Goal: Task Accomplishment & Management: Use online tool/utility

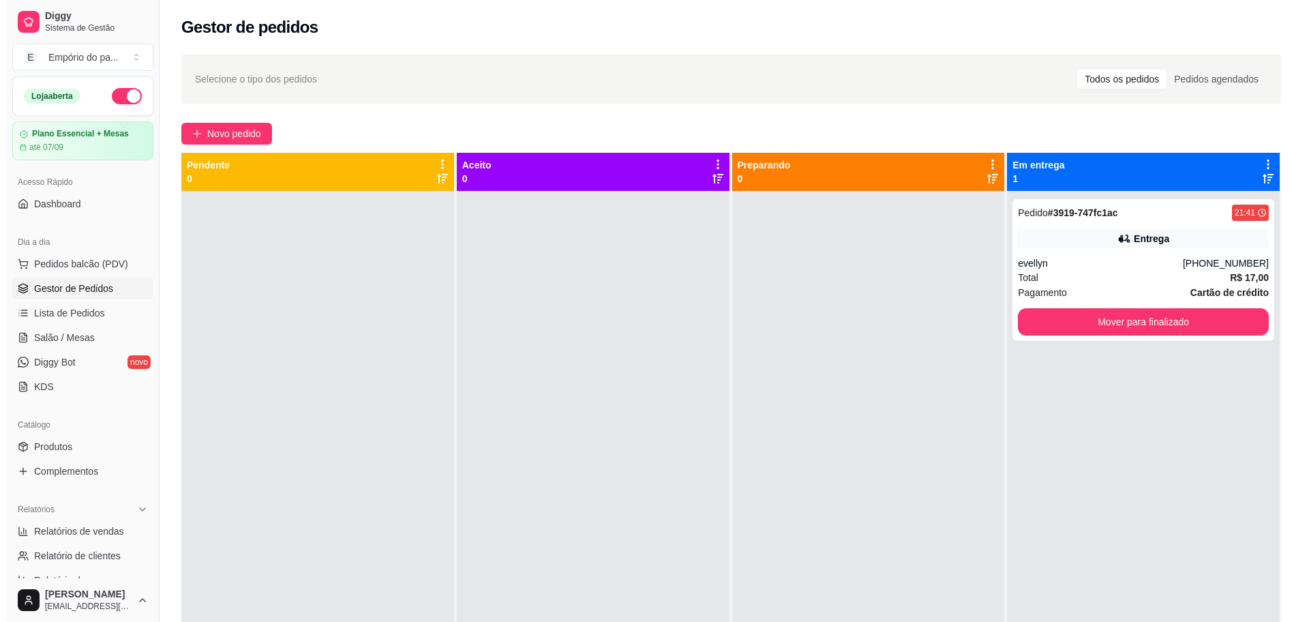
scroll to position [85, 0]
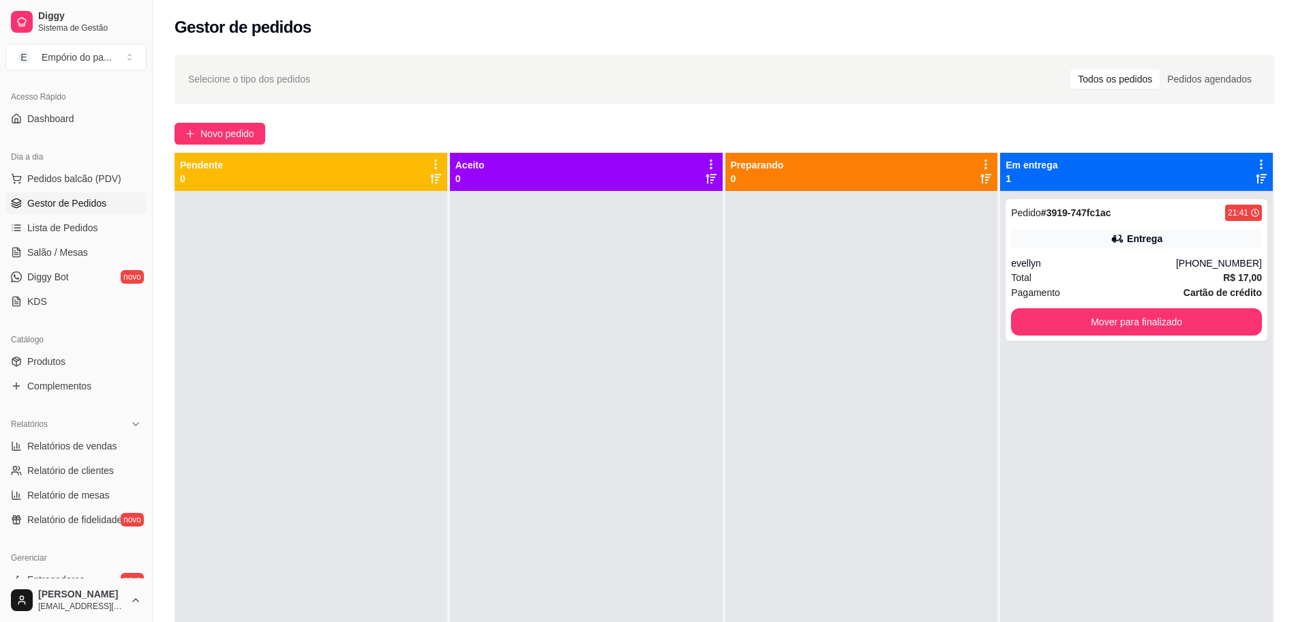
drag, startPoint x: 0, startPoint y: 0, endPoint x: 646, endPoint y: 328, distance: 724.2
click at [646, 328] on div at bounding box center [586, 502] width 273 height 622
click at [247, 131] on span "Novo pedido" at bounding box center [227, 133] width 54 height 15
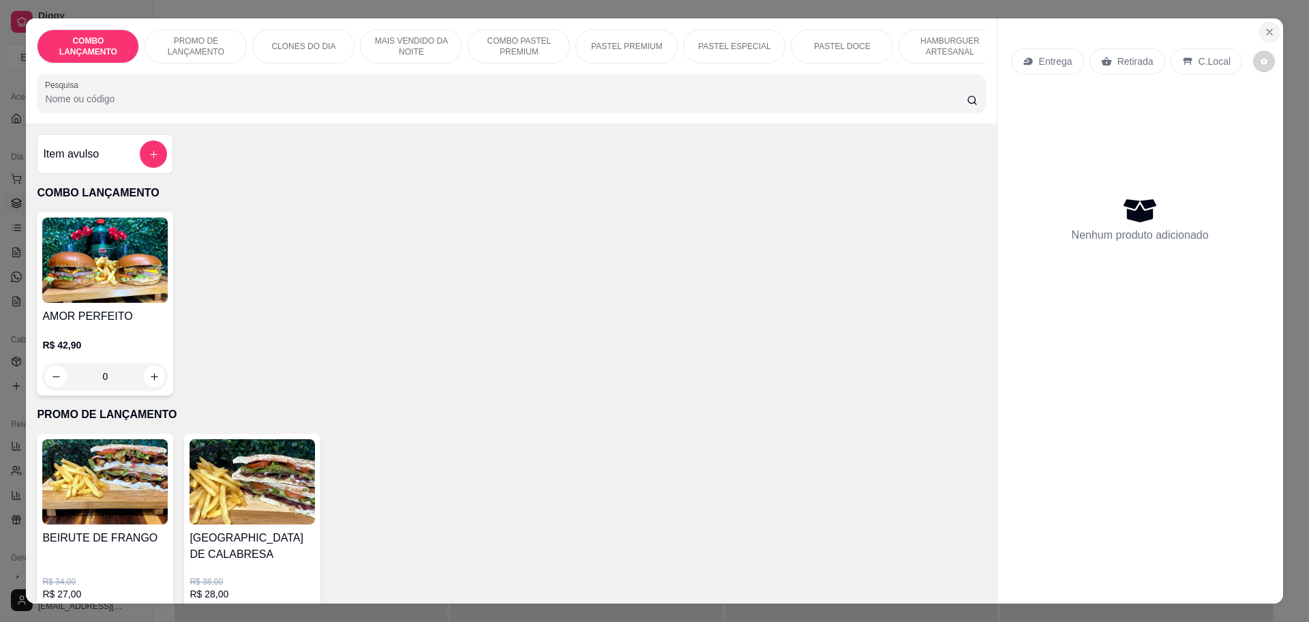
click at [1264, 27] on icon "Close" at bounding box center [1269, 32] width 11 height 11
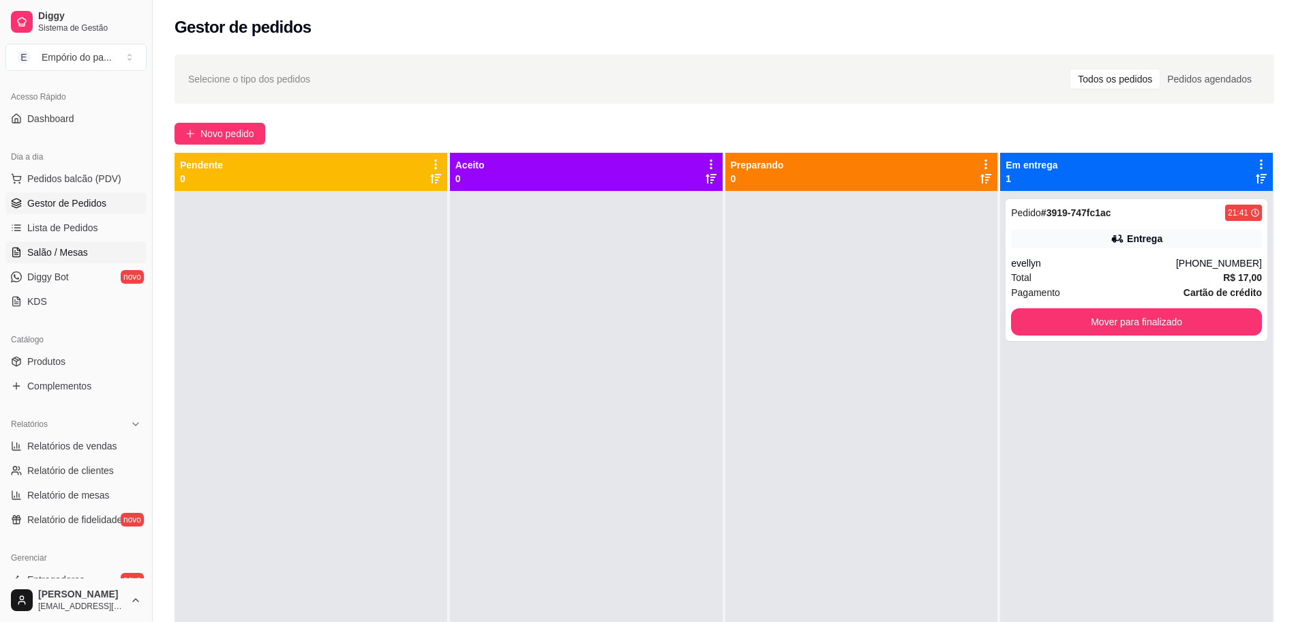
click at [91, 254] on link "Salão / Mesas" at bounding box center [75, 252] width 141 height 22
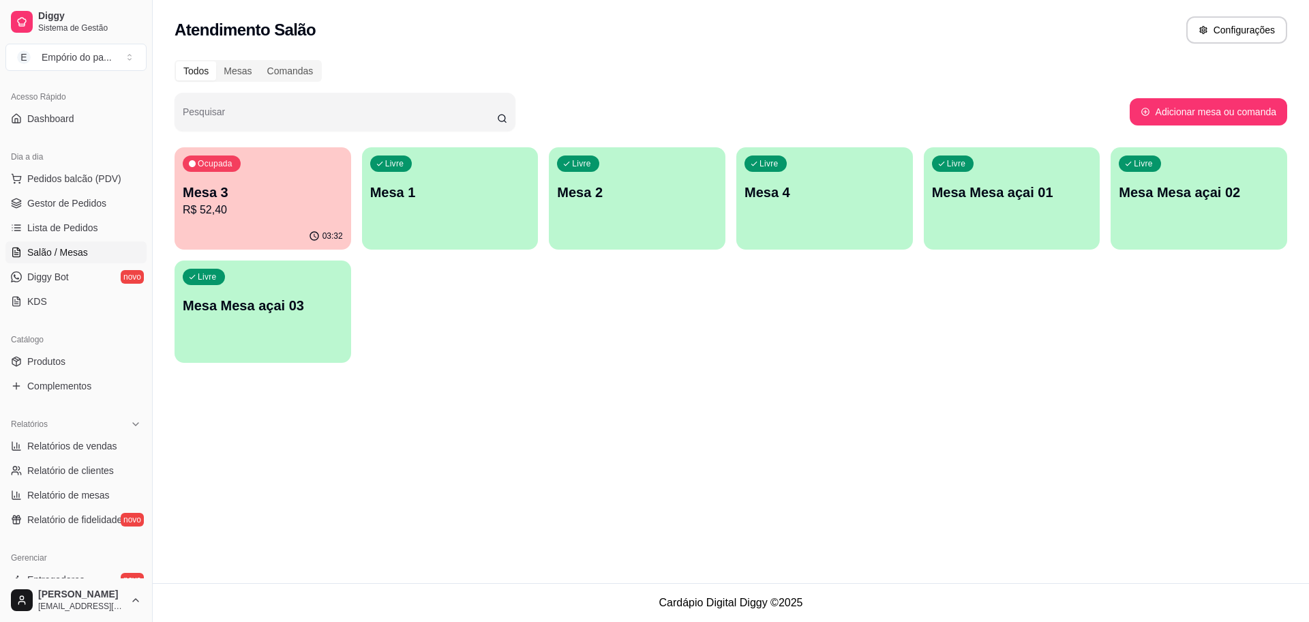
click at [1154, 217] on div "Livre Mesa Mesa açai 02" at bounding box center [1199, 190] width 177 height 86
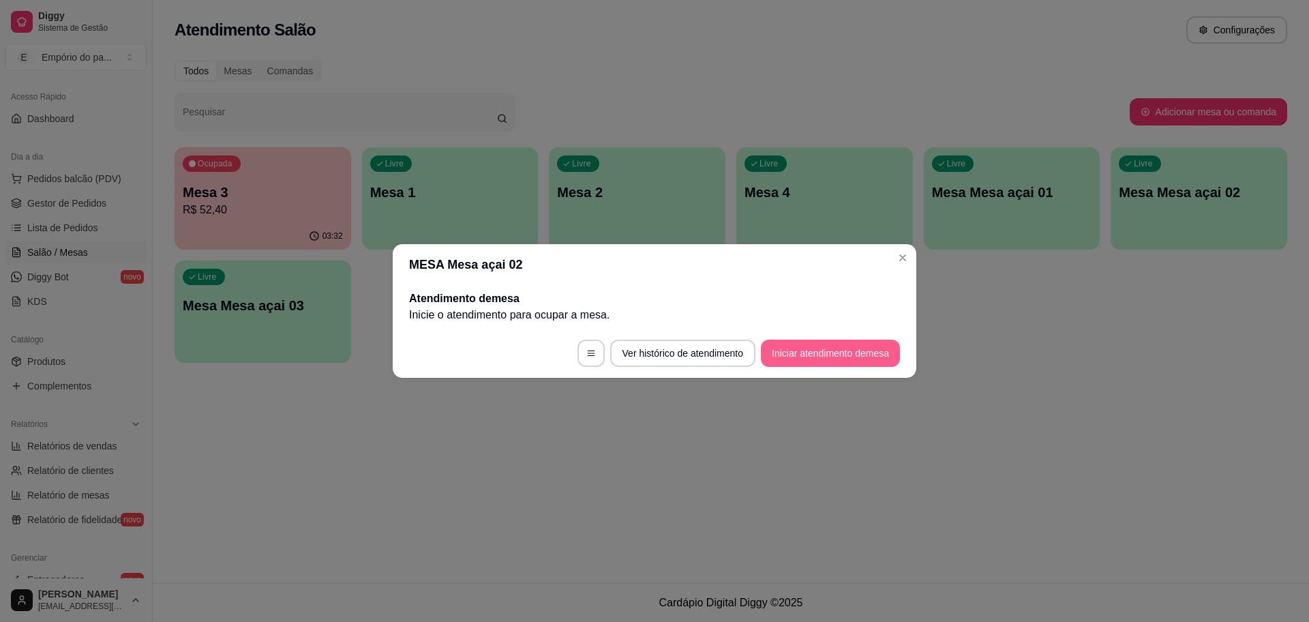
click at [792, 348] on button "Iniciar atendimento de mesa" at bounding box center [830, 353] width 139 height 27
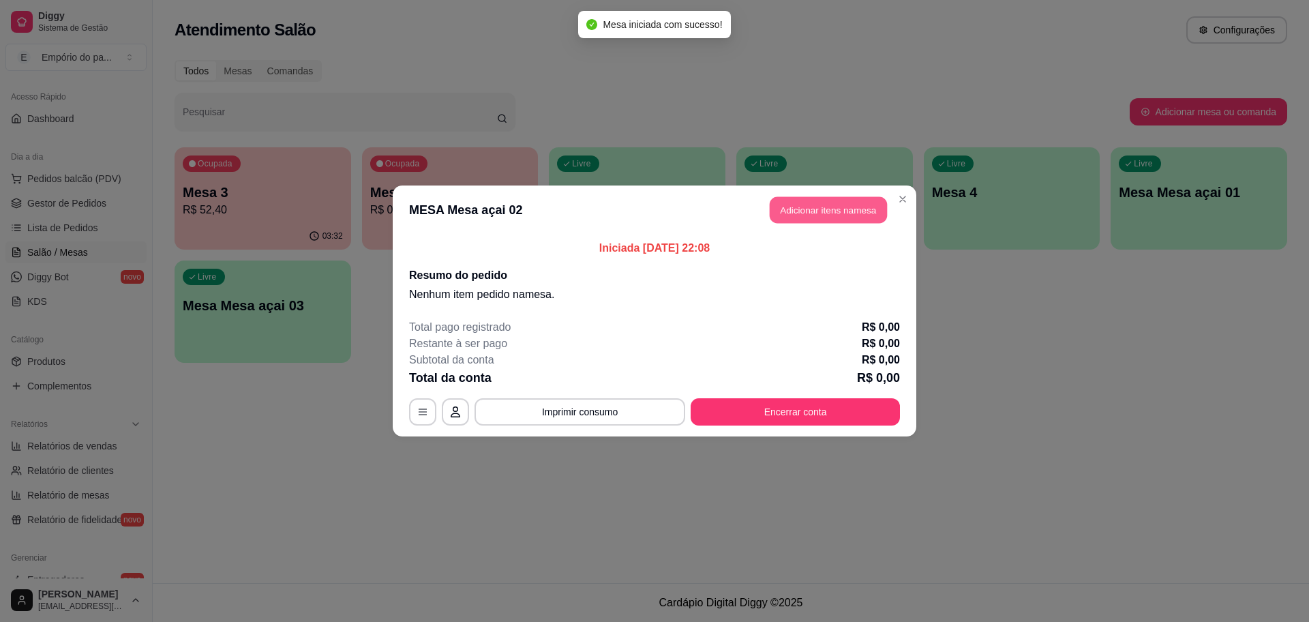
click at [830, 211] on button "Adicionar itens na mesa" at bounding box center [828, 210] width 117 height 27
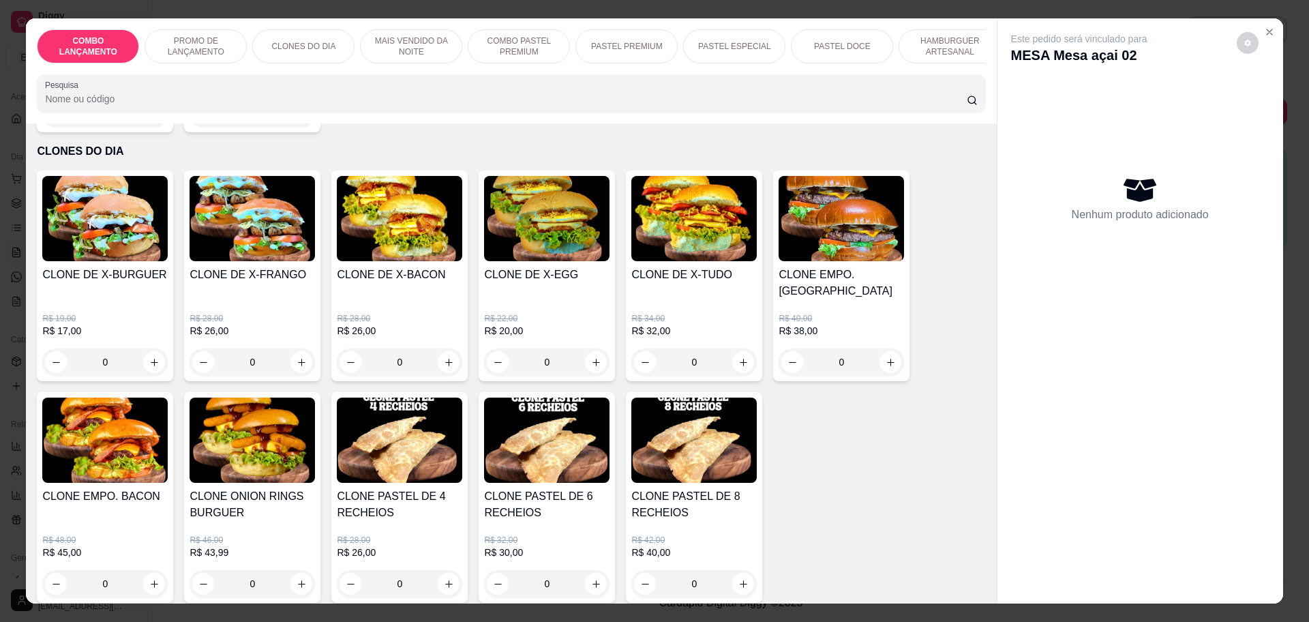
scroll to position [511, 0]
click at [297, 349] on div "0" at bounding box center [252, 362] width 125 height 27
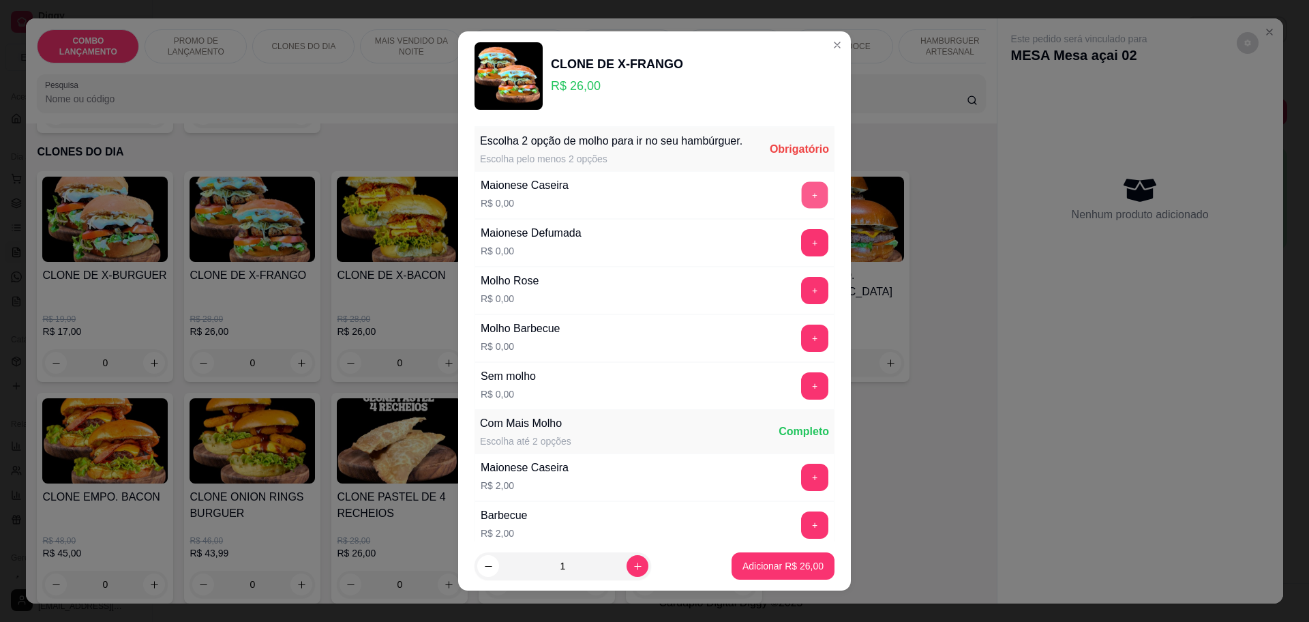
click at [802, 205] on button "+" at bounding box center [815, 195] width 27 height 27
click at [802, 256] on button "+" at bounding box center [815, 243] width 27 height 27
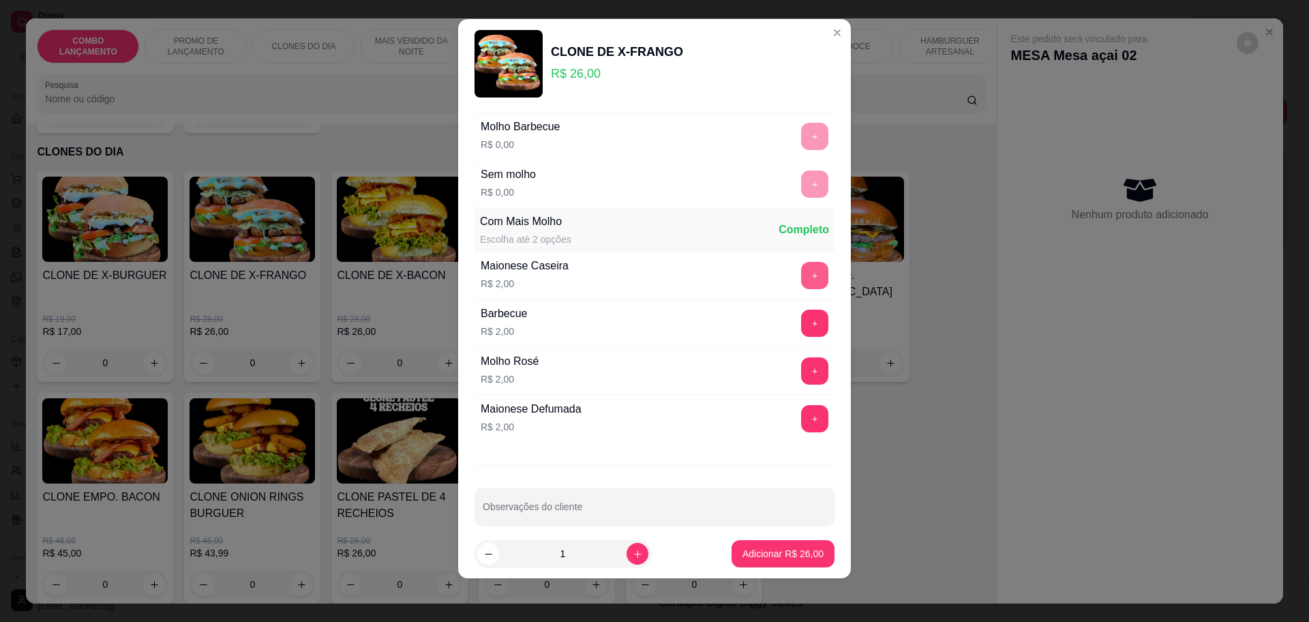
scroll to position [205, 0]
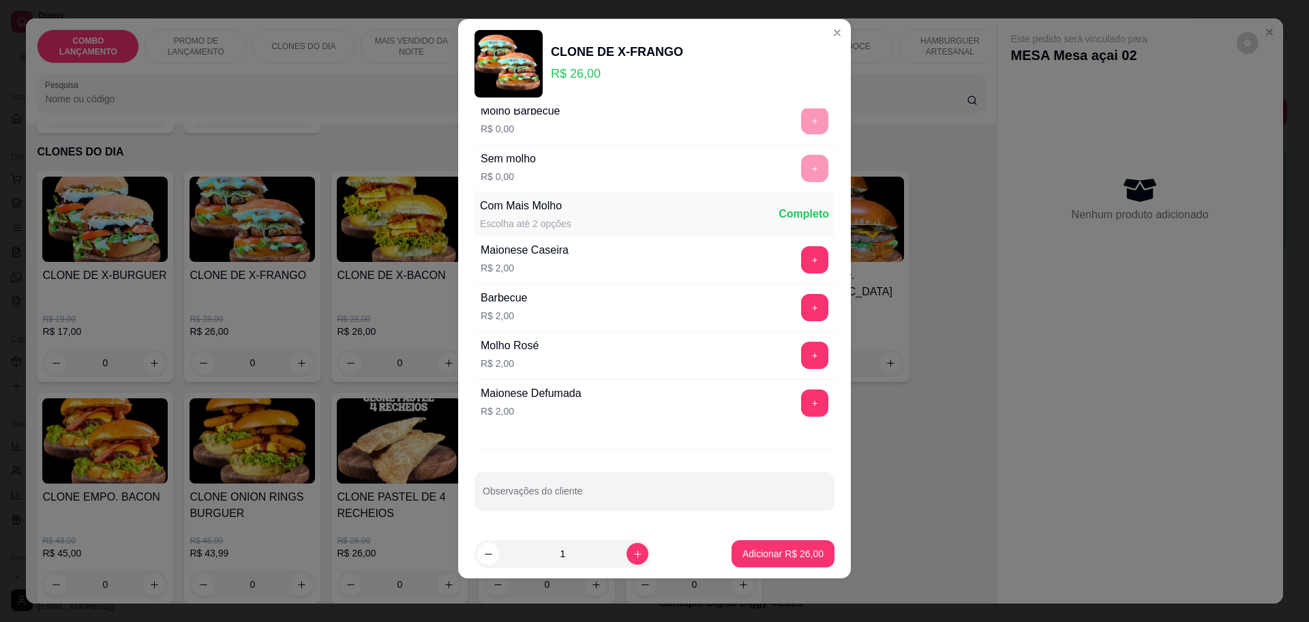
click at [528, 487] on div at bounding box center [655, 490] width 344 height 27
type input "u"
type input "sem verduras"
click at [785, 555] on p "Adicionar R$ 26,00" at bounding box center [782, 554] width 81 height 14
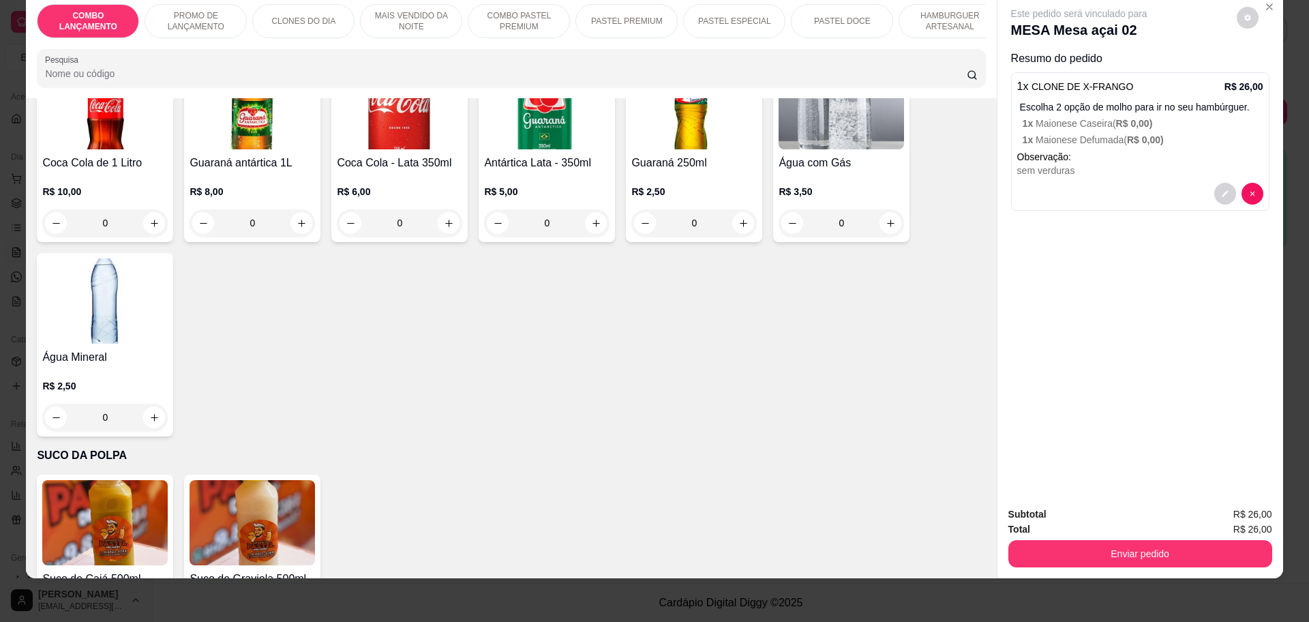
scroll to position [4491, 0]
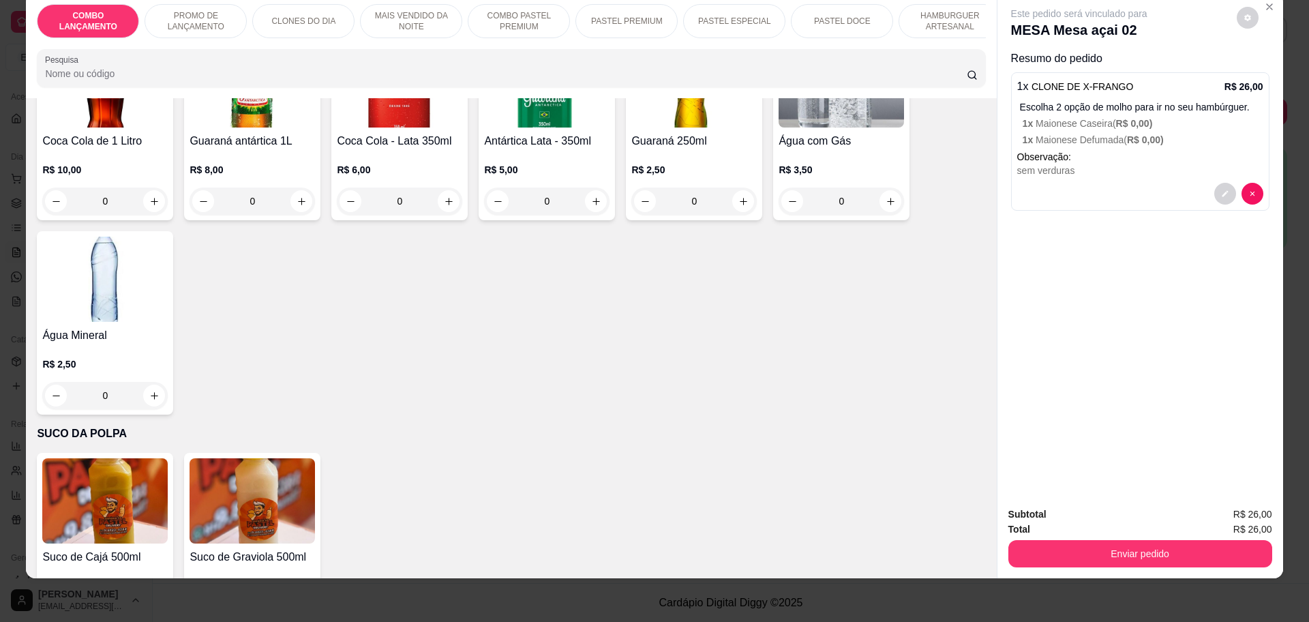
click at [149, 612] on icon "increase-product-quantity" at bounding box center [154, 617] width 10 height 10
click at [152, 613] on icon "increase-product-quantity" at bounding box center [154, 618] width 10 height 10
type input "2"
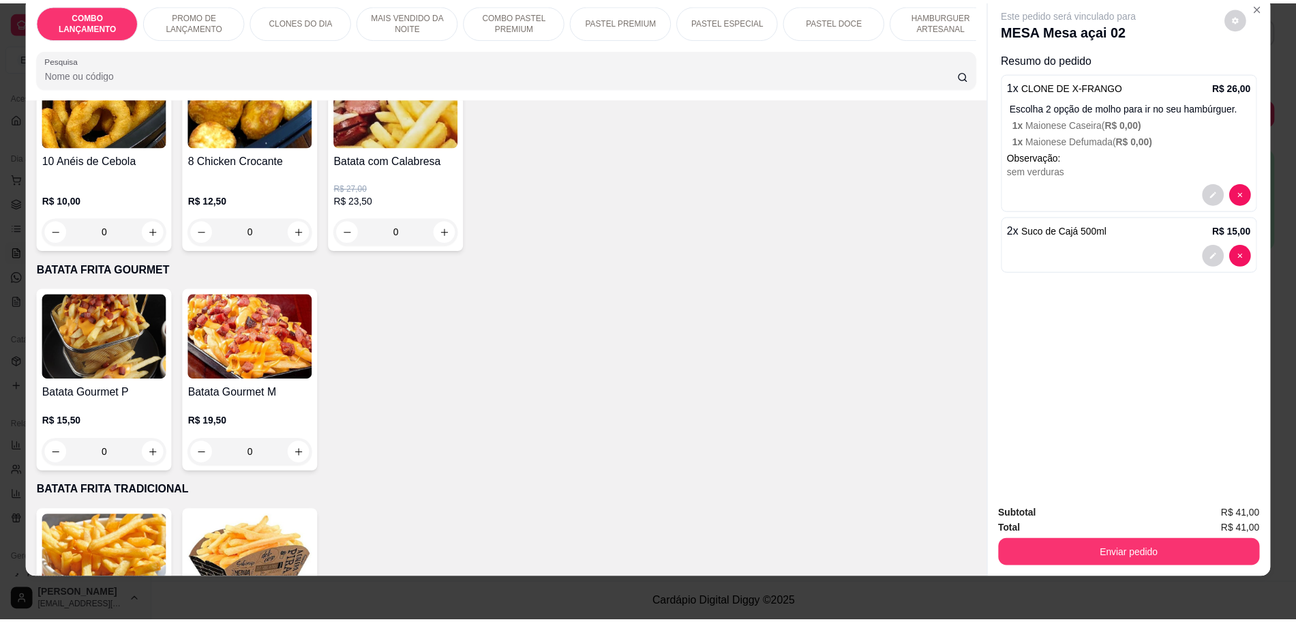
scroll to position [3553, 0]
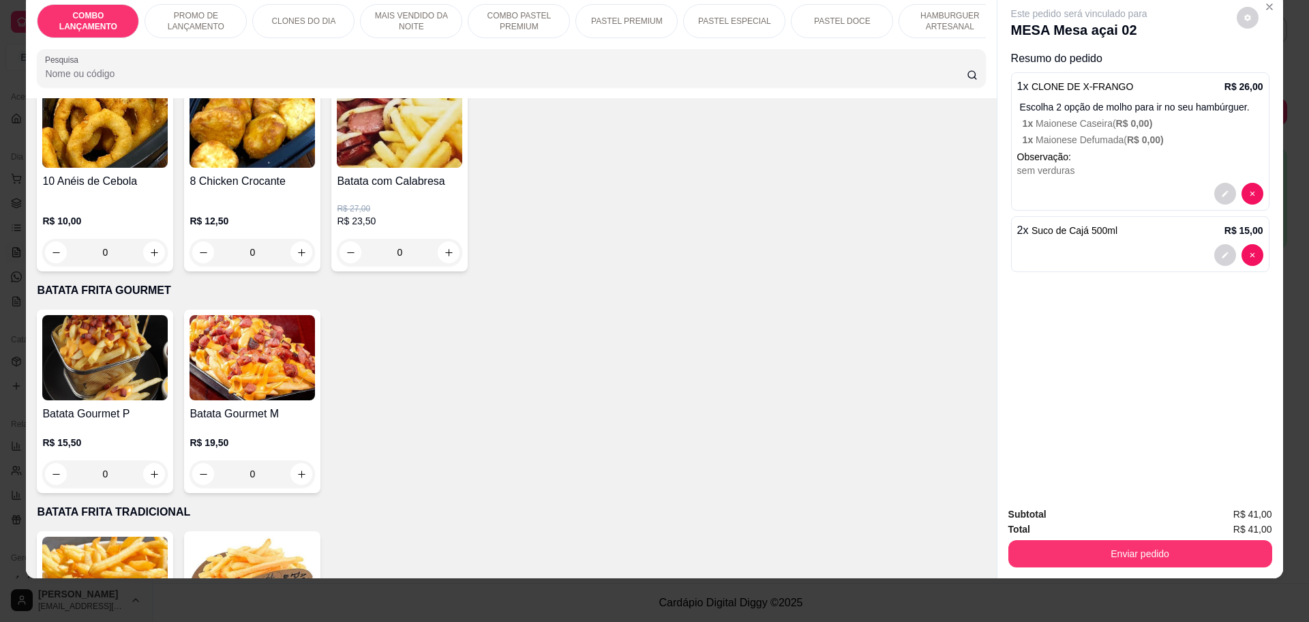
click at [293, 460] on div "0" at bounding box center [252, 473] width 125 height 27
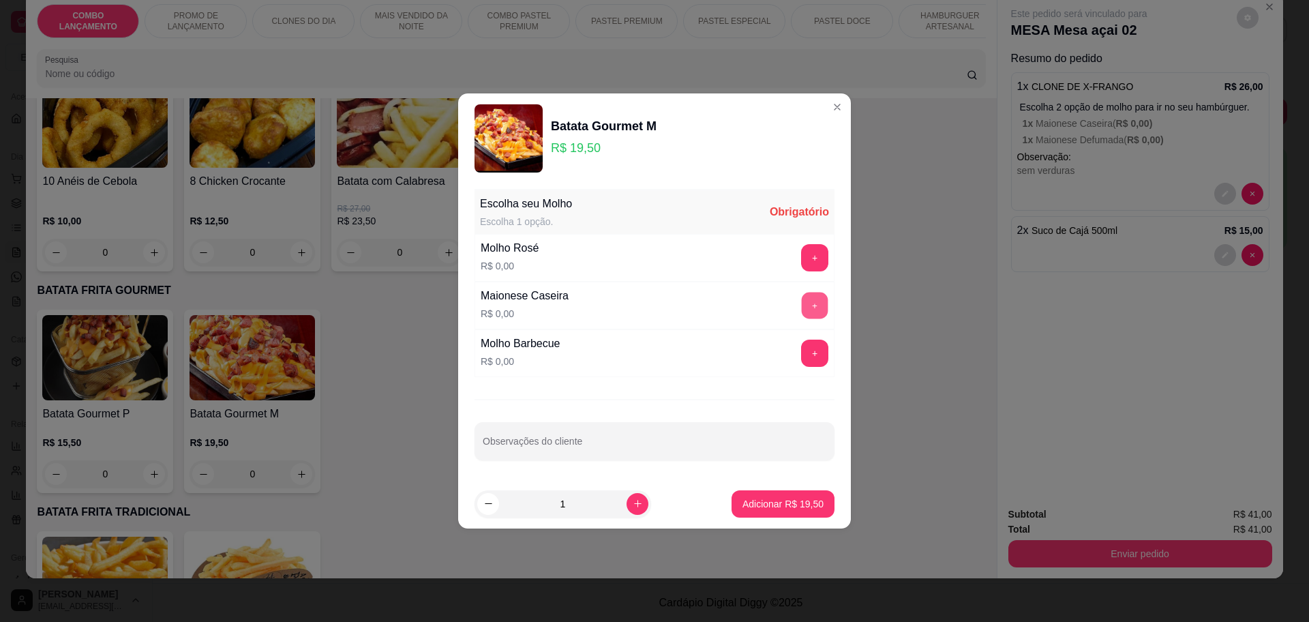
click at [804, 299] on button "+" at bounding box center [815, 305] width 27 height 27
click at [796, 494] on button "Adicionar R$ 19,50" at bounding box center [783, 503] width 100 height 27
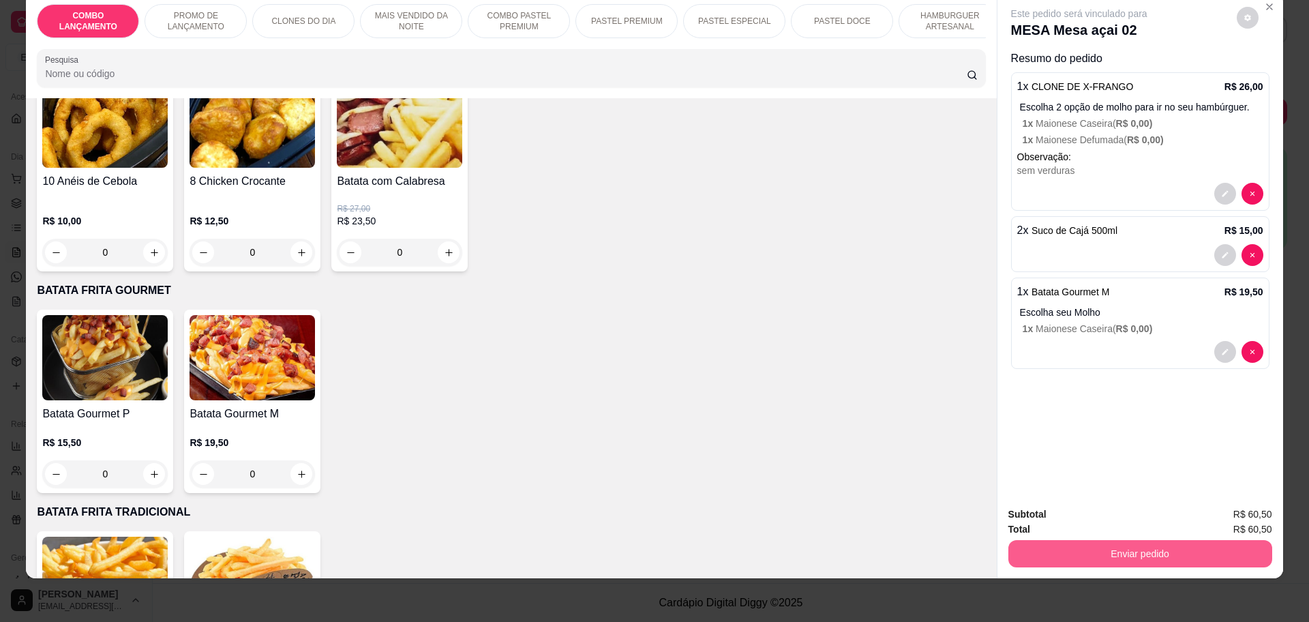
click at [1183, 552] on button "Enviar pedido" at bounding box center [1140, 553] width 264 height 27
click at [1118, 521] on button "Não registrar e enviar pedido" at bounding box center [1094, 519] width 138 height 25
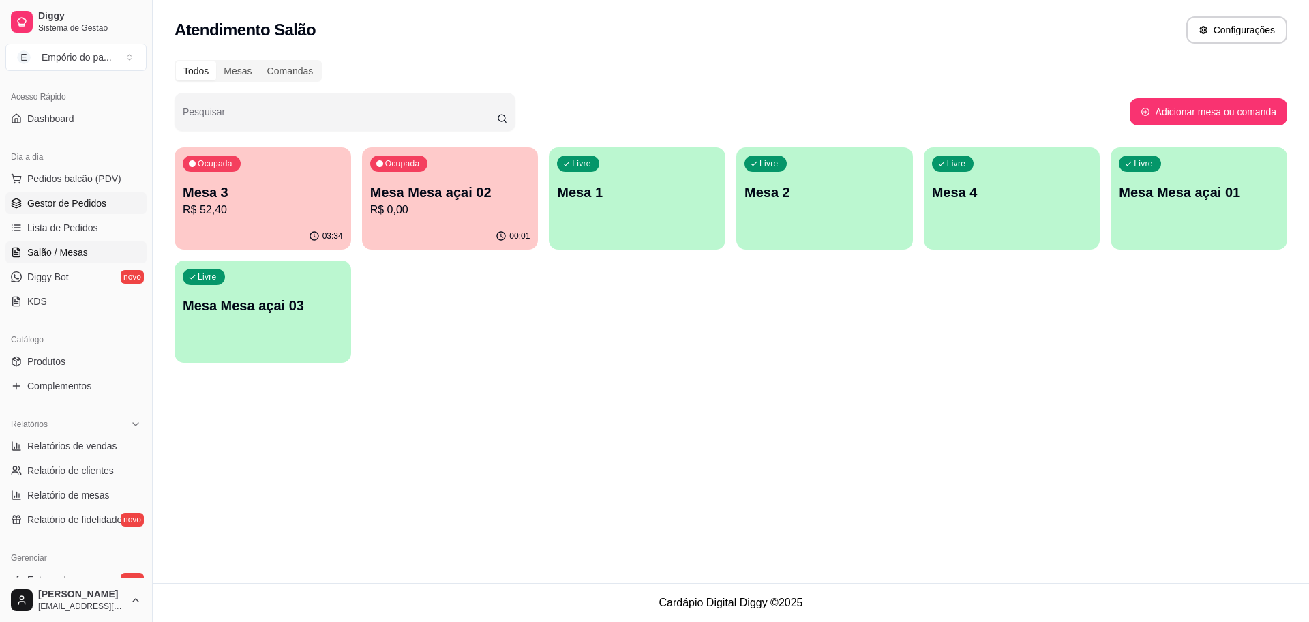
click at [70, 199] on span "Gestor de Pedidos" at bounding box center [66, 203] width 79 height 14
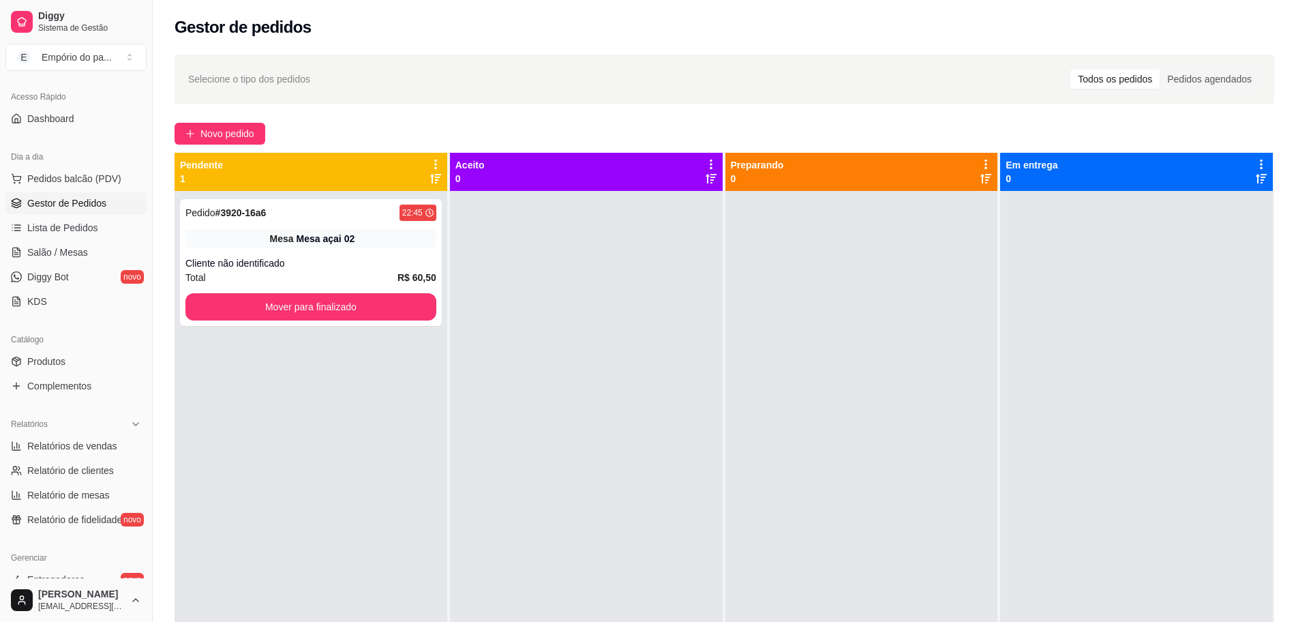
click at [70, 198] on span "Gestor de Pedidos" at bounding box center [66, 203] width 79 height 14
click at [500, 262] on div at bounding box center [586, 502] width 273 height 622
drag, startPoint x: 464, startPoint y: 280, endPoint x: 472, endPoint y: 275, distance: 8.9
click at [471, 282] on div at bounding box center [586, 502] width 273 height 622
click at [303, 297] on button "Mover para finalizado" at bounding box center [311, 307] width 243 height 27
